Goal: Task Accomplishment & Management: Use online tool/utility

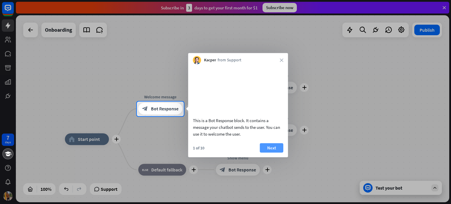
click at [271, 152] on button "Next" at bounding box center [271, 147] width 23 height 9
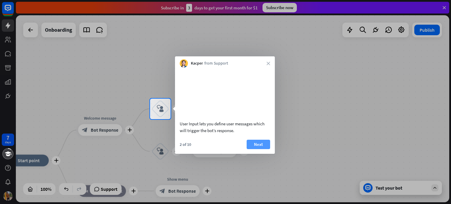
click at [256, 149] on button "Next" at bounding box center [258, 144] width 23 height 9
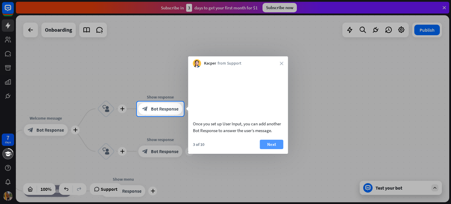
click at [269, 149] on button "Next" at bounding box center [271, 144] width 23 height 9
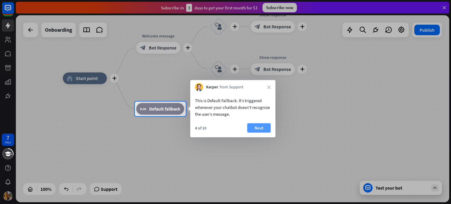
click at [260, 126] on button "Next" at bounding box center [258, 127] width 23 height 9
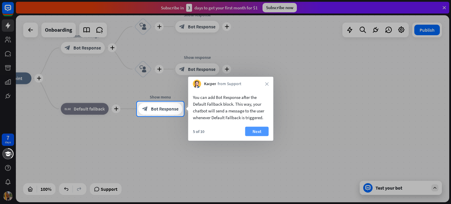
click at [260, 129] on button "Next" at bounding box center [256, 131] width 23 height 9
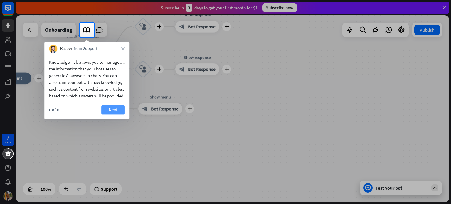
click at [122, 114] on button "Next" at bounding box center [112, 109] width 23 height 9
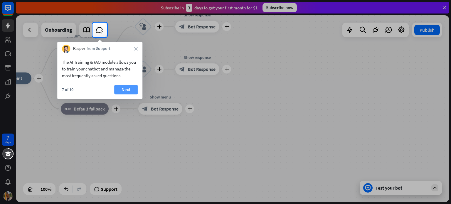
click at [129, 90] on button "Next" at bounding box center [125, 89] width 23 height 9
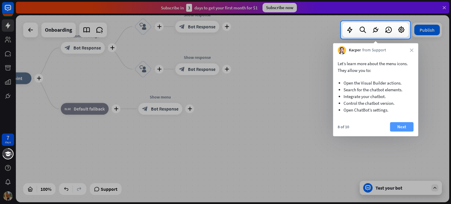
click at [405, 126] on button "Next" at bounding box center [401, 126] width 23 height 9
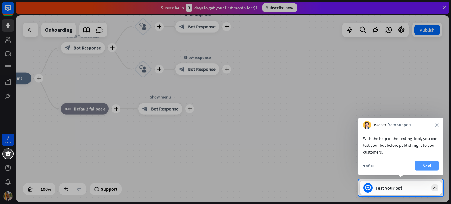
click at [426, 164] on button "Next" at bounding box center [426, 165] width 23 height 9
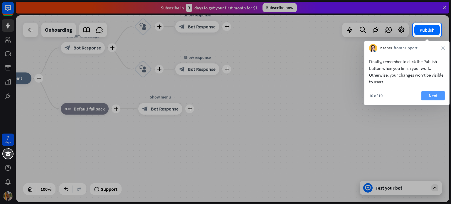
click at [433, 98] on button "Next" at bounding box center [432, 95] width 23 height 9
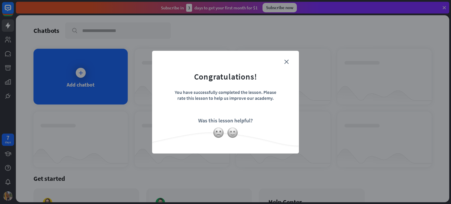
click at [289, 63] on form "Congratulations! You have successfully completed the lesson. Please rate this l…" at bounding box center [225, 93] width 132 height 70
click at [287, 62] on icon "close" at bounding box center [286, 62] width 4 height 4
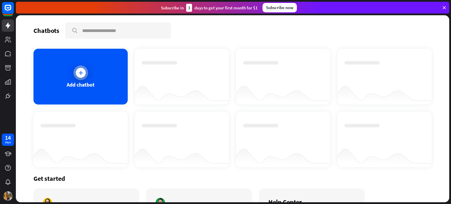
click at [92, 87] on div "Add chatbot" at bounding box center [81, 84] width 28 height 7
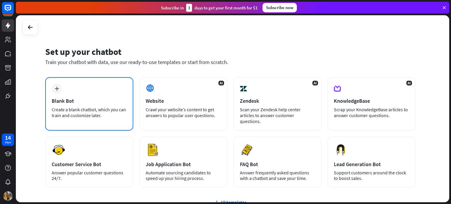
click at [93, 110] on div "Create a blank chatbot, which you can train and customize later." at bounding box center [89, 113] width 75 height 12
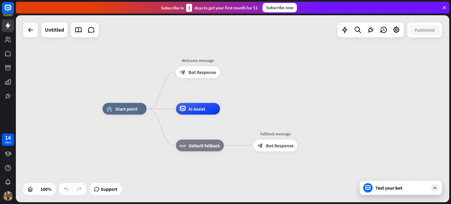
click at [384, 192] on div "Test your bot" at bounding box center [401, 188] width 82 height 14
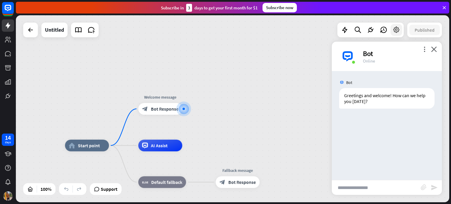
click at [395, 29] on icon at bounding box center [397, 30] width 8 height 8
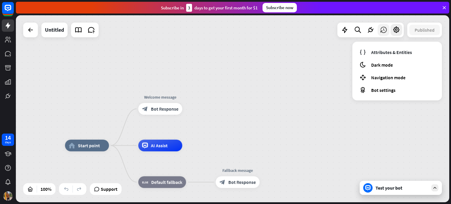
click at [380, 30] on icon at bounding box center [384, 30] width 8 height 8
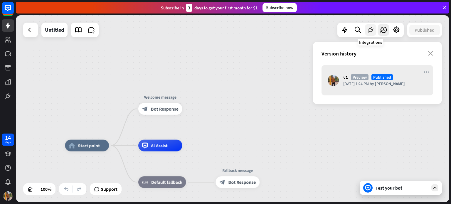
click at [371, 31] on icon at bounding box center [371, 30] width 8 height 8
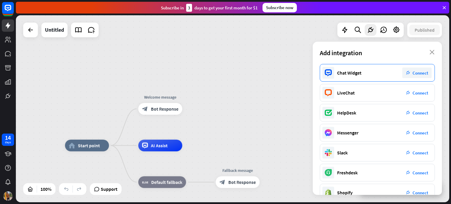
click at [415, 72] on span "Connect" at bounding box center [420, 73] width 16 height 6
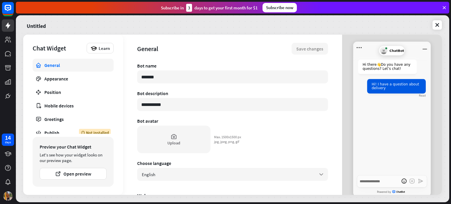
scroll to position [5, 0]
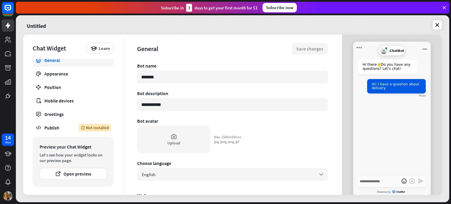
type textarea "*"
